Goal: Task Accomplishment & Management: Use online tool/utility

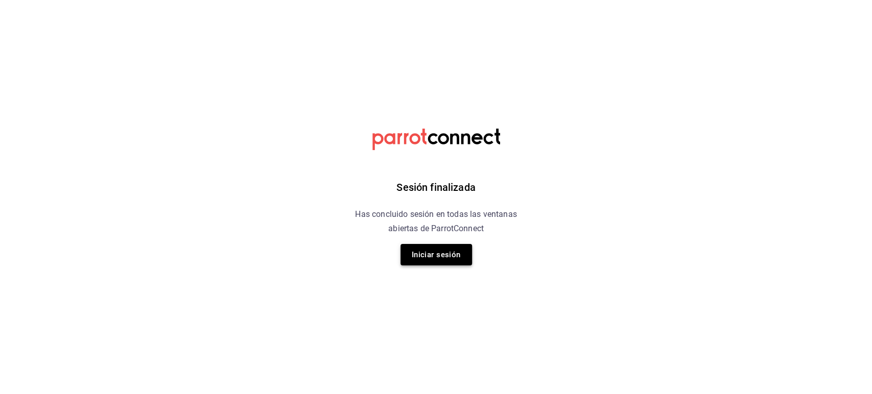
click at [446, 256] on button "Iniciar sesión" at bounding box center [437, 254] width 72 height 21
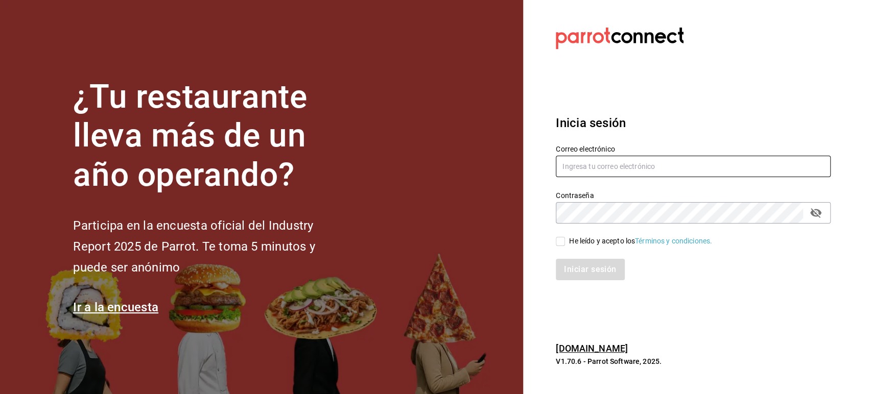
type input "[EMAIL_ADDRESS][DOMAIN_NAME]"
click at [562, 244] on input "He leído y acepto los Términos y condiciones." at bounding box center [560, 241] width 9 height 9
checkbox input "true"
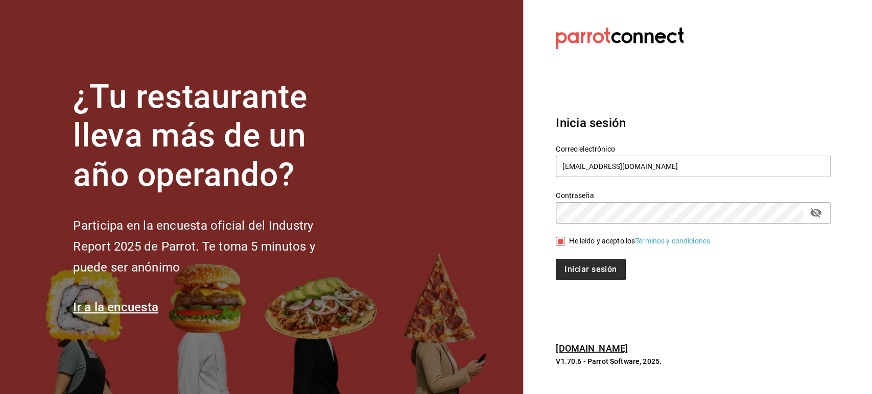
click at [575, 270] on button "Iniciar sesión" at bounding box center [590, 269] width 69 height 21
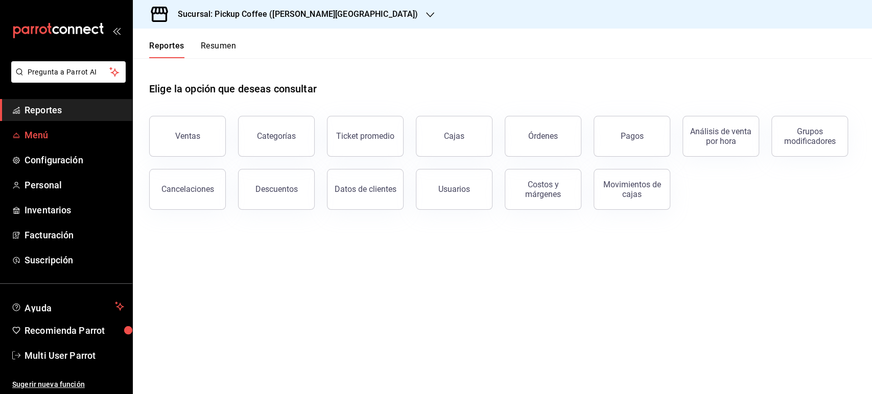
click at [16, 141] on span "mailbox folders" at bounding box center [16, 135] width 8 height 12
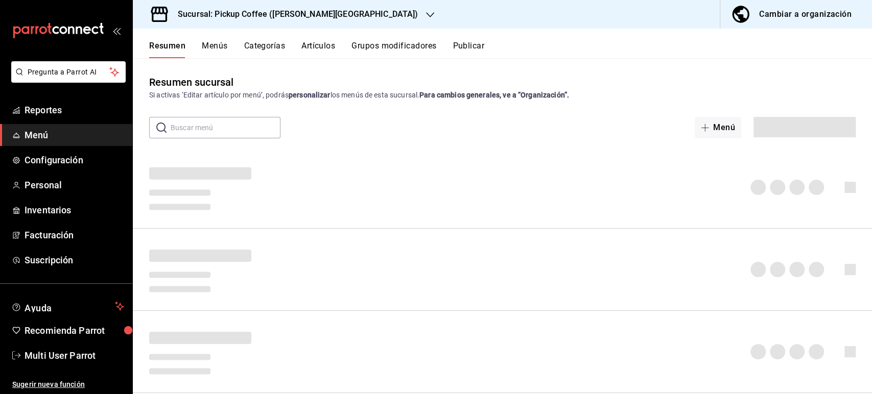
click at [321, 15] on h3 "Sucursal: Pickup Coffee (Quintana Roo)" at bounding box center [294, 14] width 248 height 12
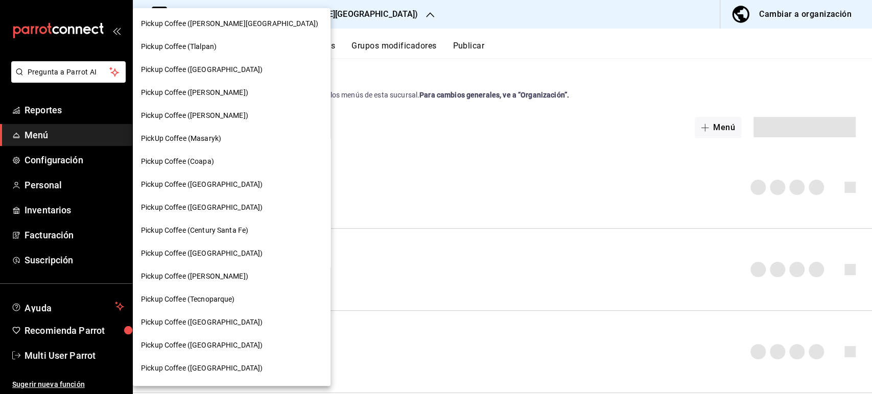
click at [208, 48] on span "Pickup Coffee (Tlalpan)" at bounding box center [179, 46] width 76 height 11
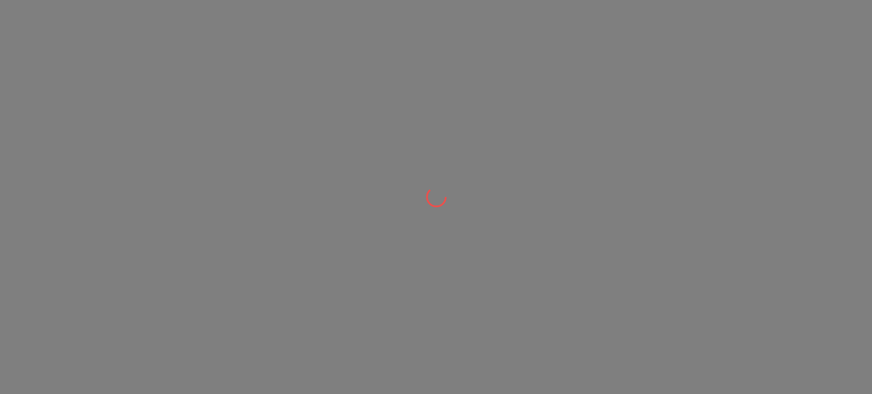
click at [208, 48] on div at bounding box center [436, 197] width 872 height 394
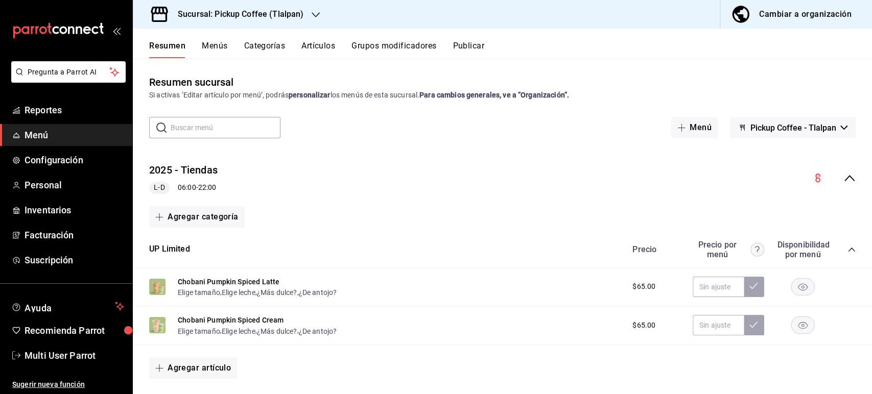
click at [847, 178] on div "2025 - Tiendas L-D 06:00 - 22:00" at bounding box center [502, 179] width 739 height 48
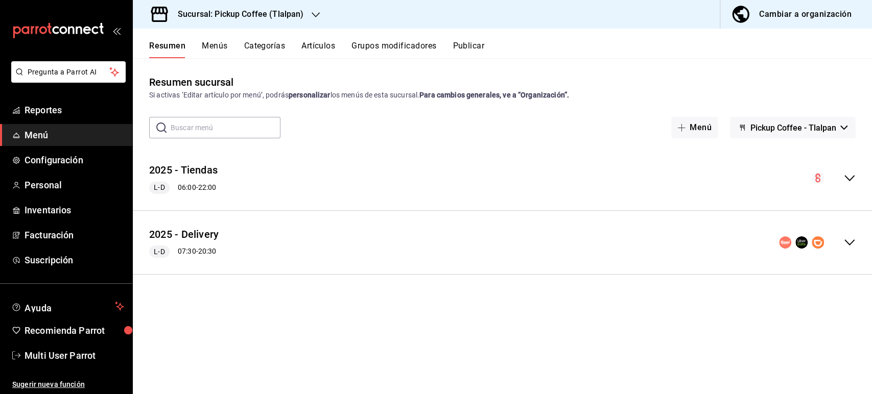
click at [846, 240] on icon "collapse-menu-row" at bounding box center [850, 243] width 12 height 12
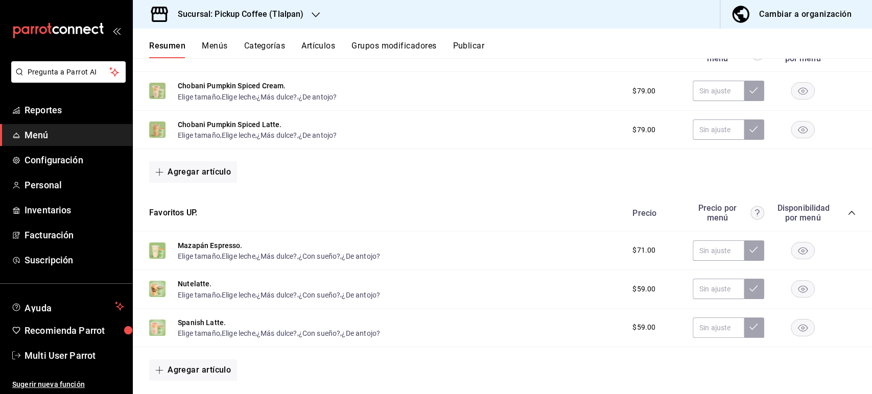
scroll to position [236, 0]
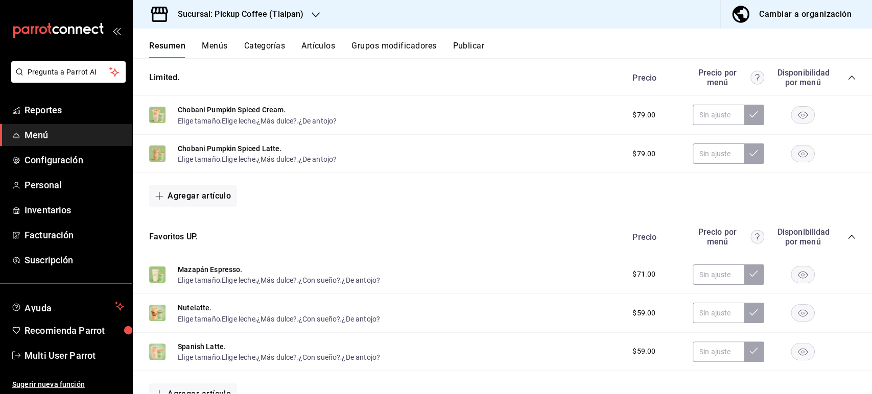
click at [794, 113] on rect "button" at bounding box center [803, 115] width 24 height 17
click at [795, 167] on div "Chobani Pumpkin Spiced Latte. Elige tamaño , Elige leche , ¿Más dulce? , ¿De an…" at bounding box center [502, 154] width 739 height 39
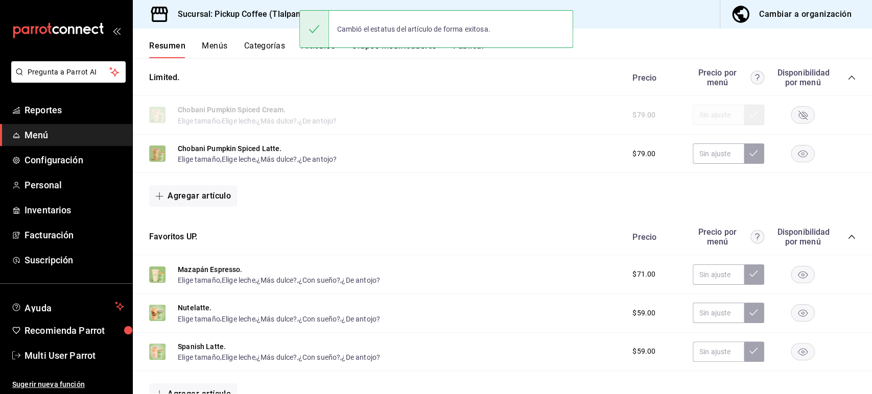
click at [795, 158] on rect "button" at bounding box center [803, 154] width 24 height 17
click at [471, 53] on button "Publicar" at bounding box center [469, 49] width 32 height 17
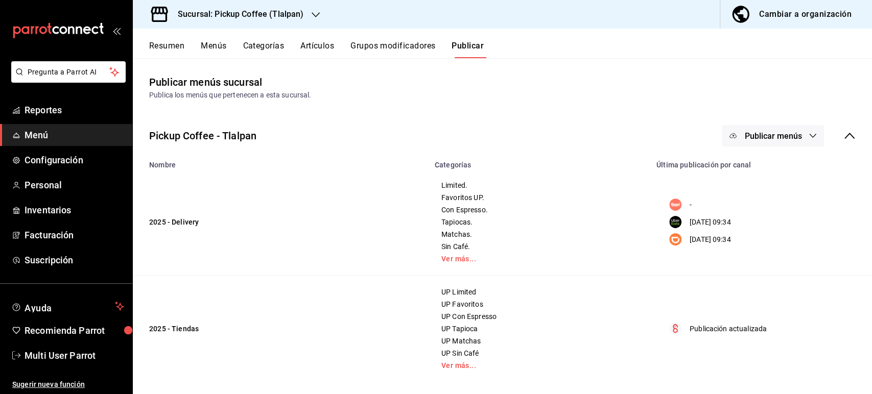
click at [779, 135] on span "Publicar menús" at bounding box center [772, 136] width 57 height 10
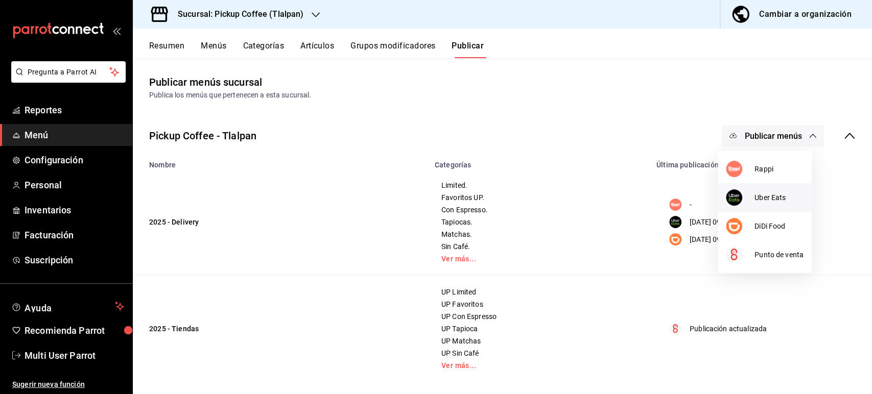
click at [751, 199] on div at bounding box center [740, 198] width 29 height 16
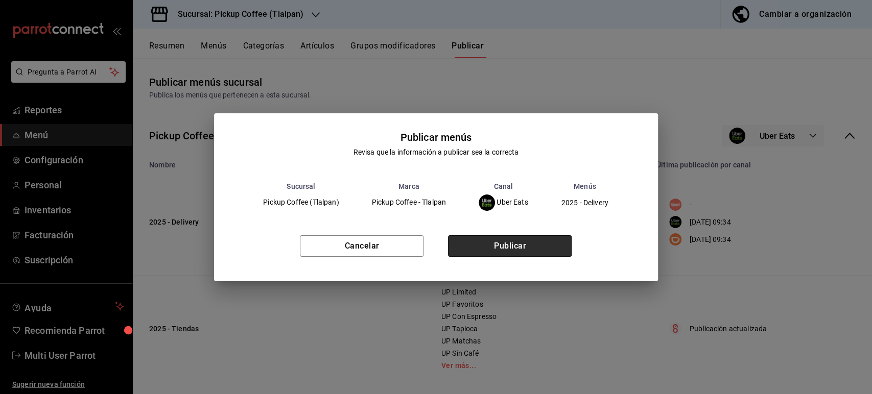
click at [530, 250] on button "Publicar" at bounding box center [510, 246] width 124 height 21
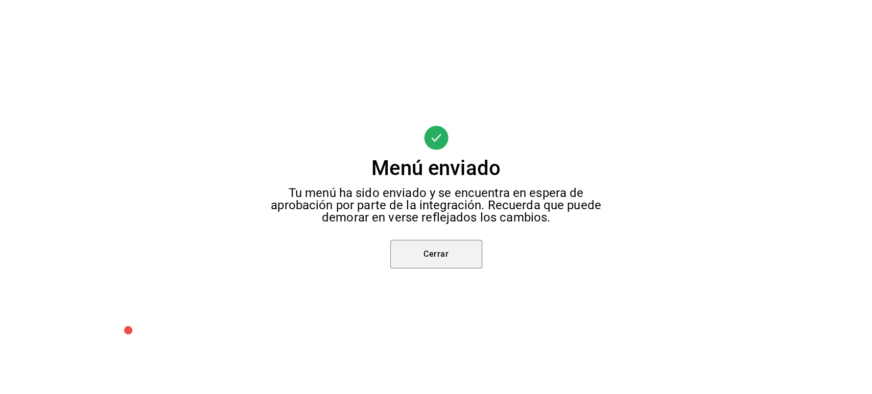
click at [425, 256] on button "Cerrar" at bounding box center [436, 254] width 92 height 29
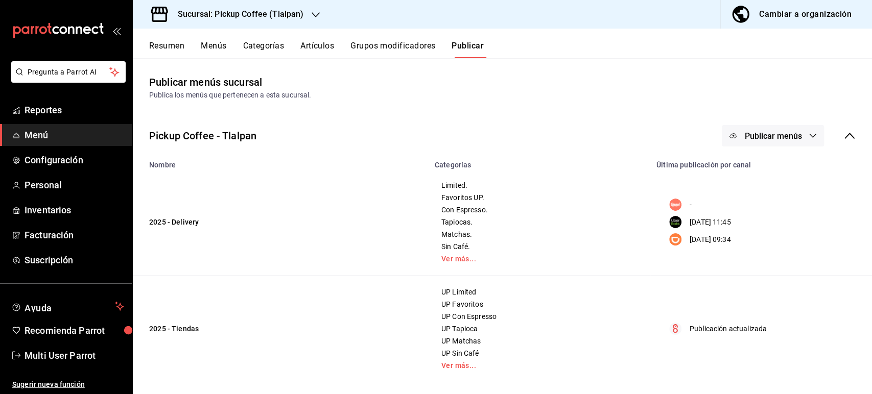
click at [770, 133] on span "Publicar menús" at bounding box center [772, 136] width 57 height 10
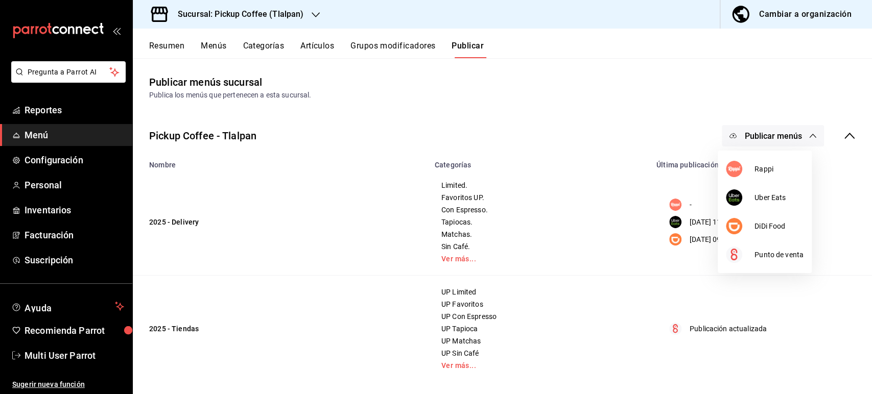
click at [766, 140] on div at bounding box center [436, 197] width 872 height 394
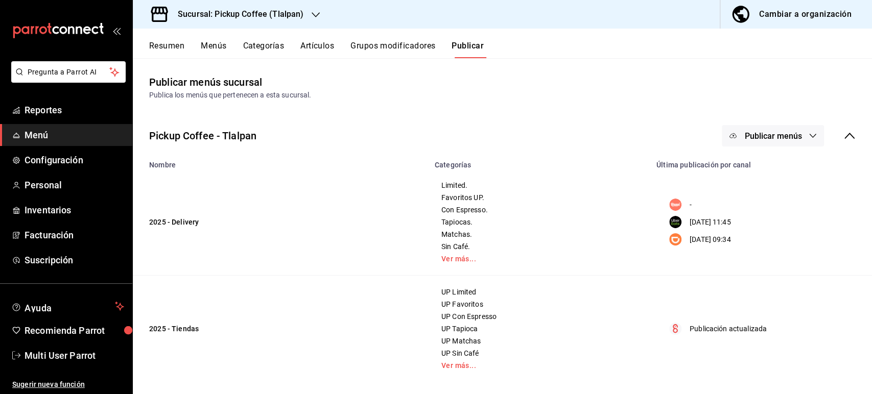
click at [767, 131] on span "Publicar menús" at bounding box center [772, 136] width 57 height 10
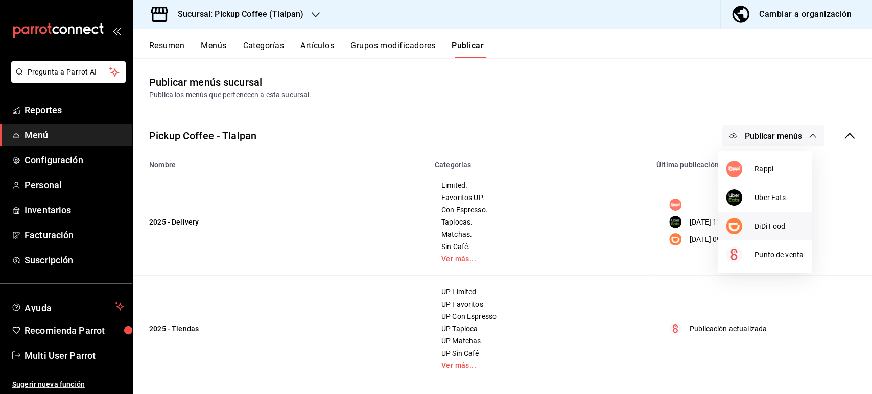
click at [762, 225] on span "DiDi Food" at bounding box center [779, 226] width 49 height 11
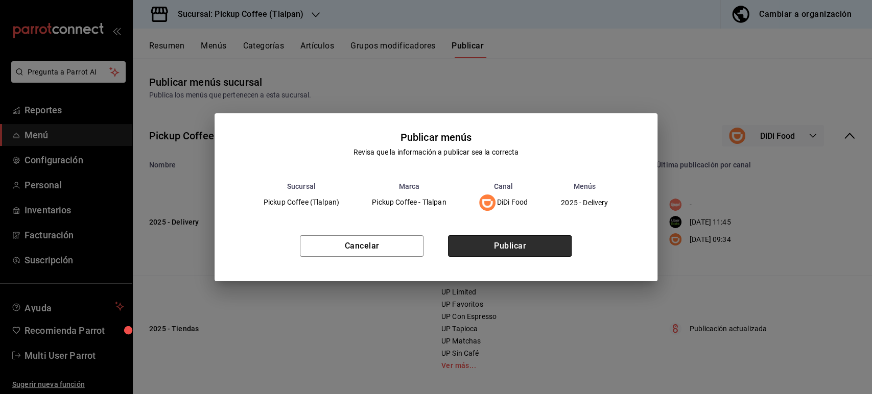
click at [523, 243] on button "Publicar" at bounding box center [510, 246] width 124 height 21
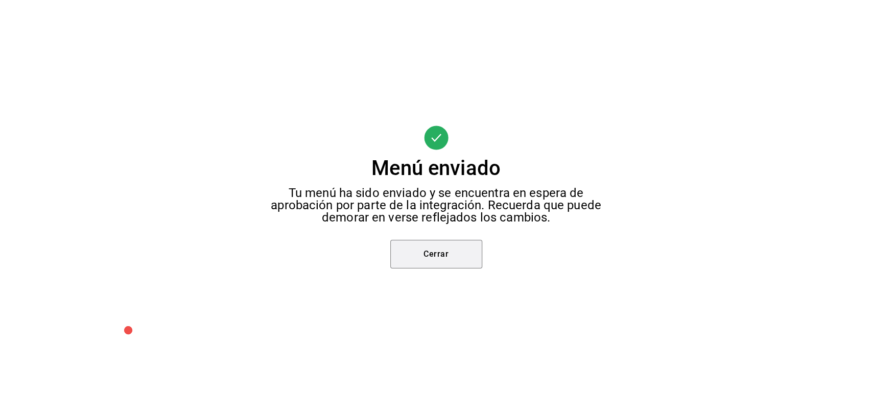
click at [458, 258] on button "Cerrar" at bounding box center [436, 254] width 92 height 29
